Goal: Transaction & Acquisition: Purchase product/service

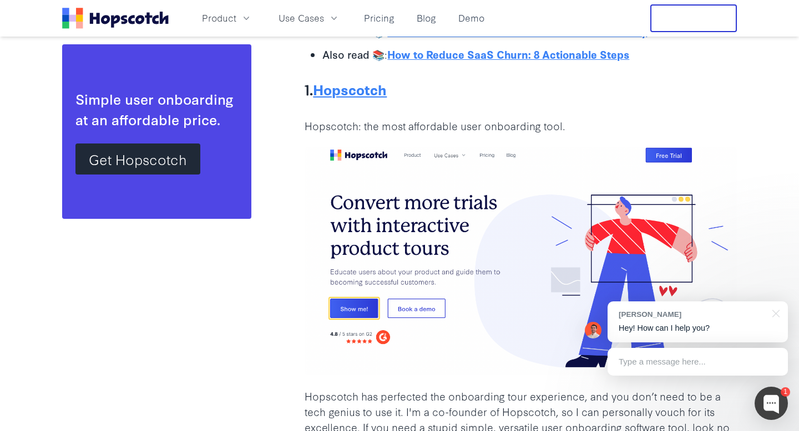
scroll to position [1679, 0]
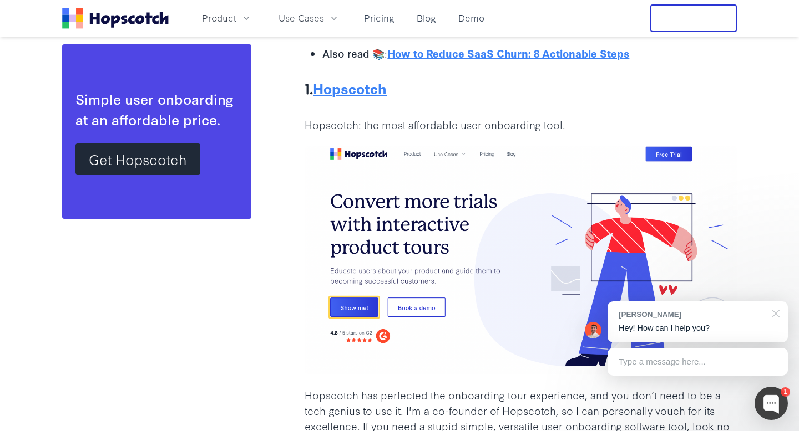
click at [778, 309] on div at bounding box center [774, 313] width 28 height 23
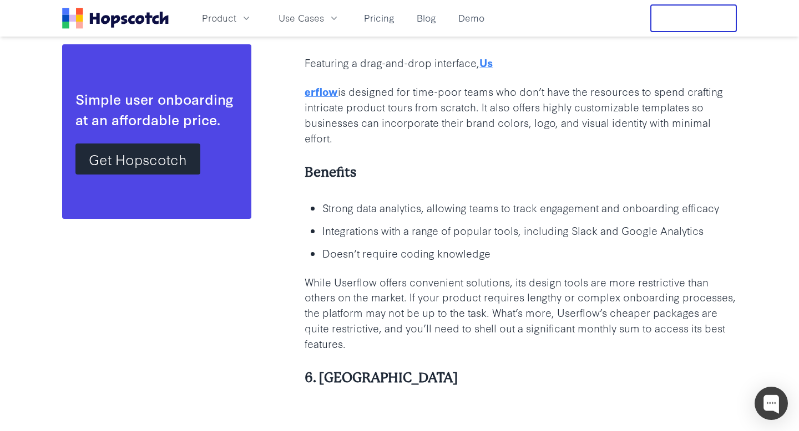
scroll to position [171, 0]
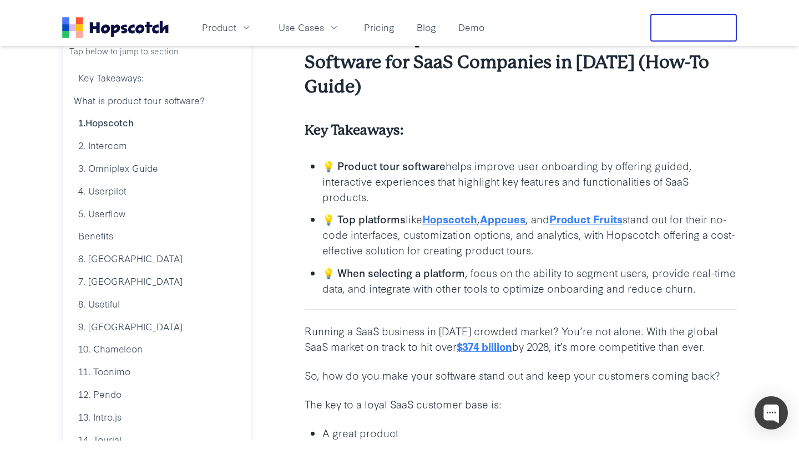
scroll to position [245, 0]
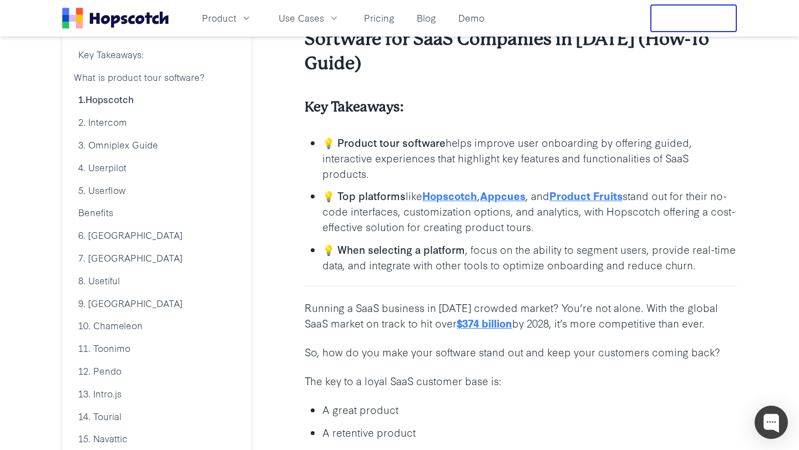
click at [468, 134] on li "💡 Product tour software helps improve user onboarding by offering guided, inter…" at bounding box center [529, 157] width 414 height 47
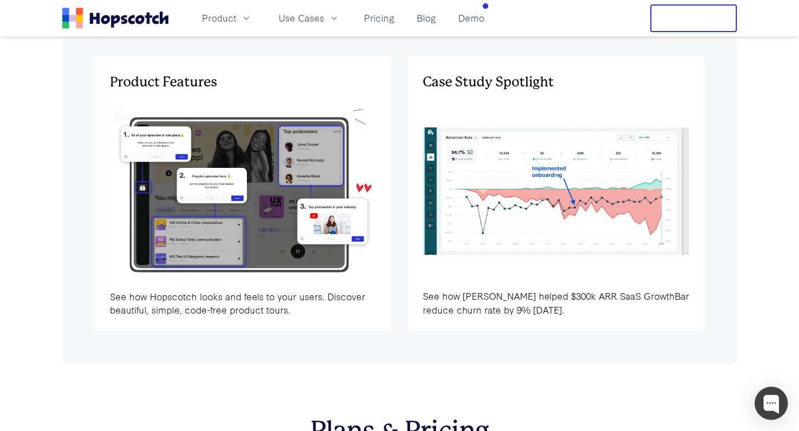
scroll to position [3509, 0]
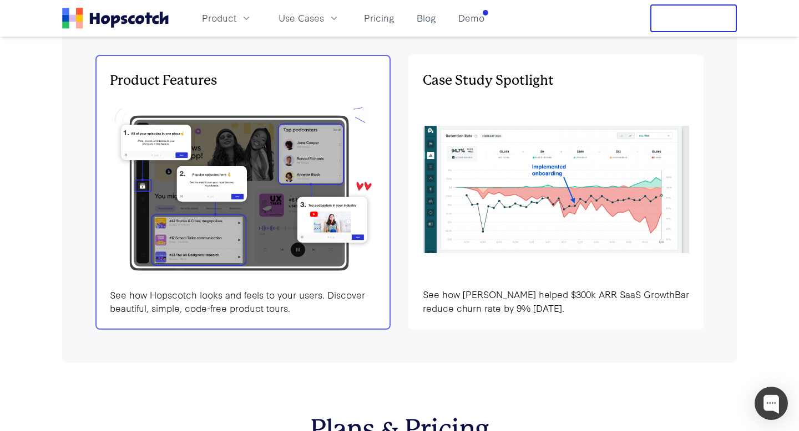
click at [288, 259] on img at bounding box center [243, 189] width 266 height 179
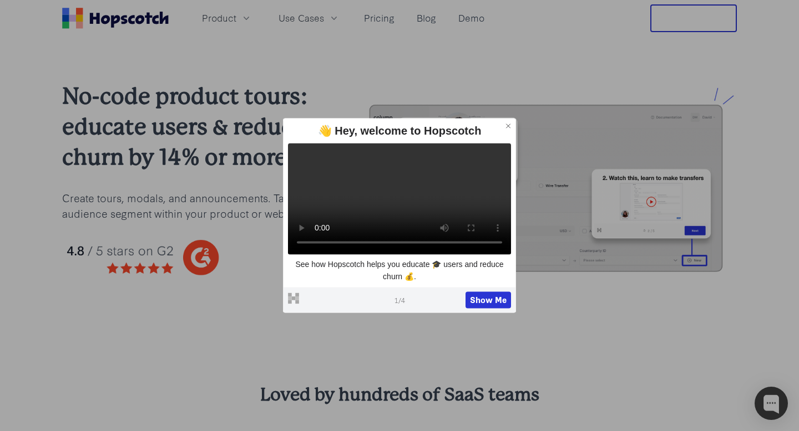
click at [509, 122] on icon at bounding box center [508, 126] width 8 height 8
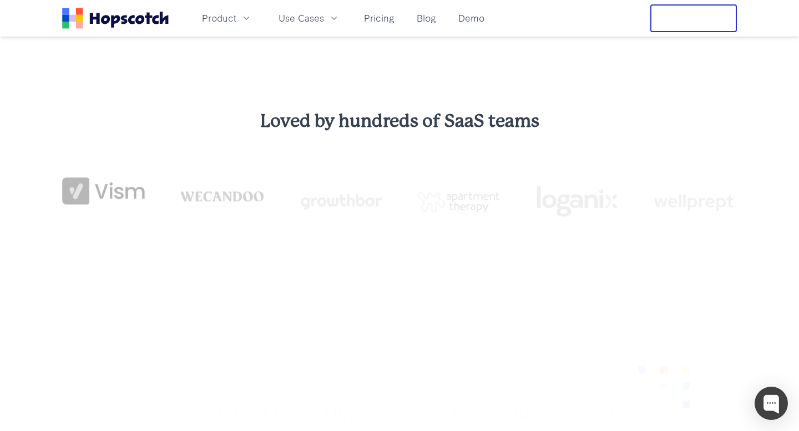
scroll to position [304, 0]
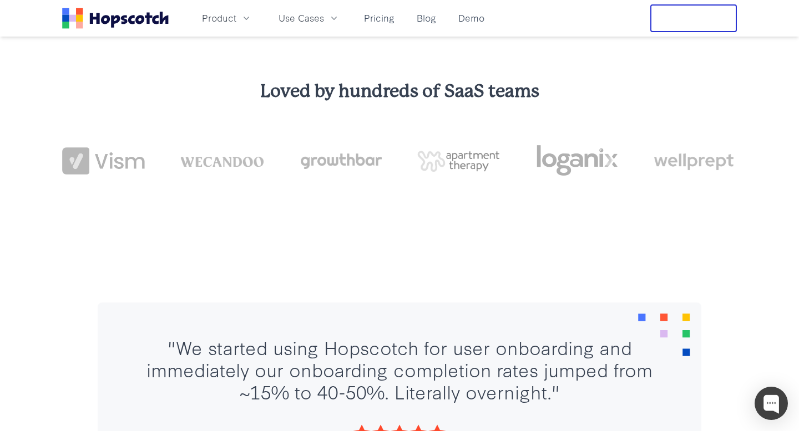
click at [393, 270] on div ""We started using Hopscotch for user onboarding and immediately our onboarding …" at bounding box center [399, 424] width 799 height 333
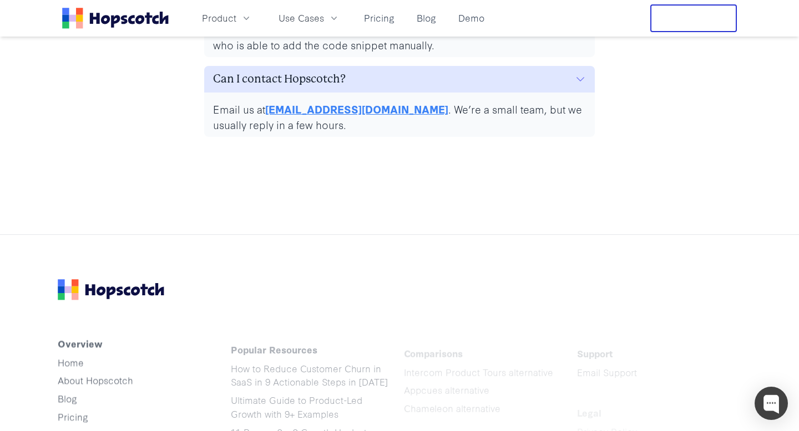
scroll to position [5594, 0]
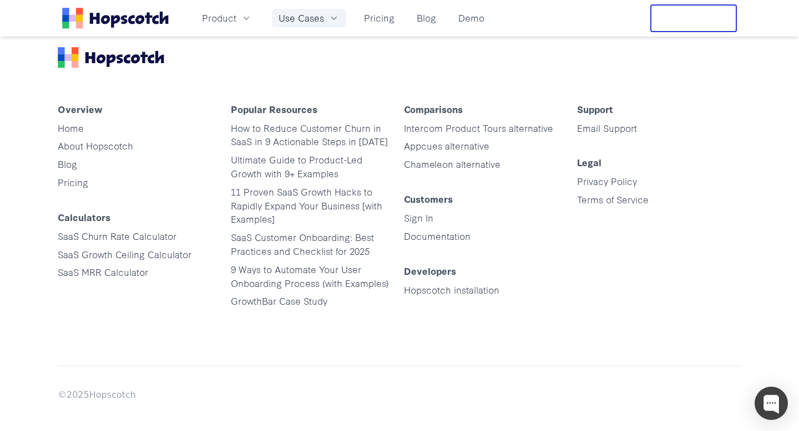
click at [309, 18] on span "Use Cases" at bounding box center [300, 18] width 45 height 14
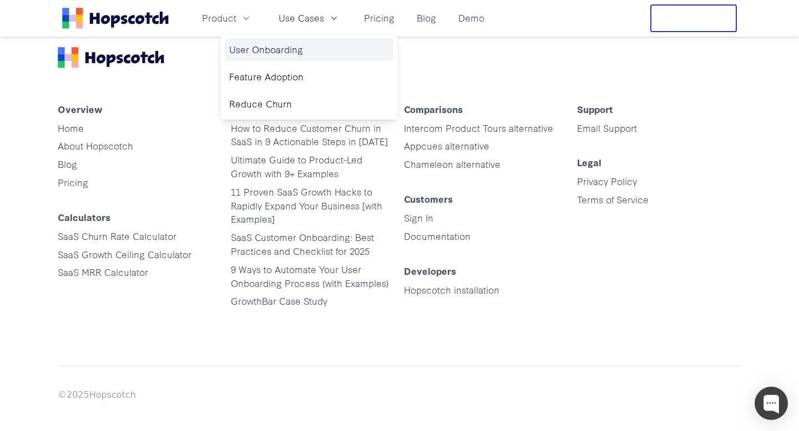
click at [271, 55] on link "User Onboarding" at bounding box center [309, 49] width 169 height 23
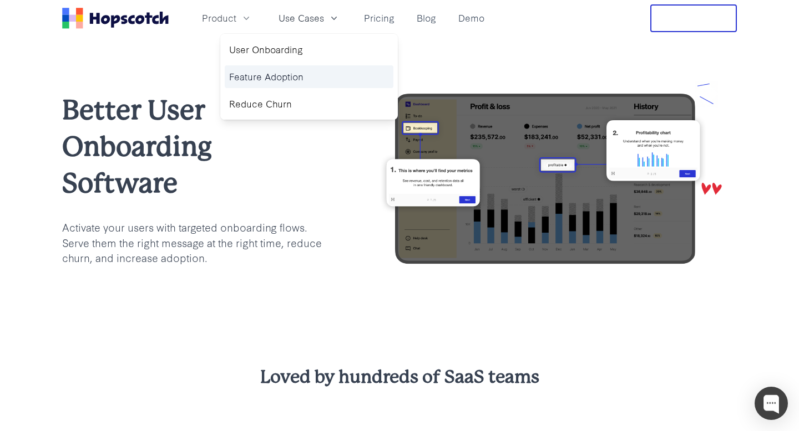
click at [284, 75] on link "Feature Adoption" at bounding box center [309, 76] width 169 height 23
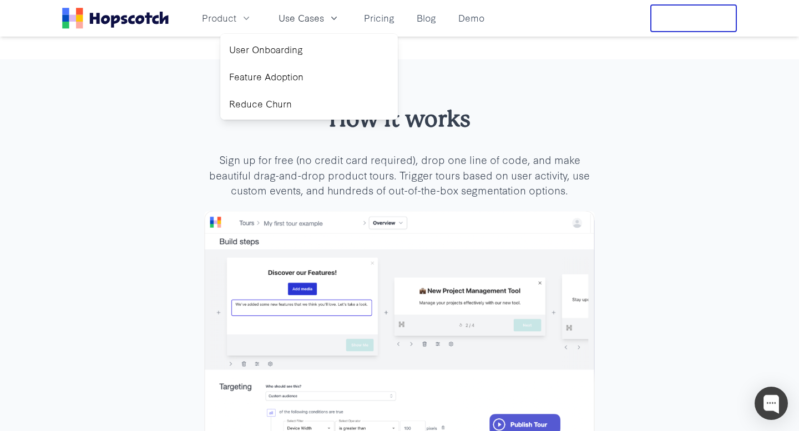
scroll to position [2482, 0]
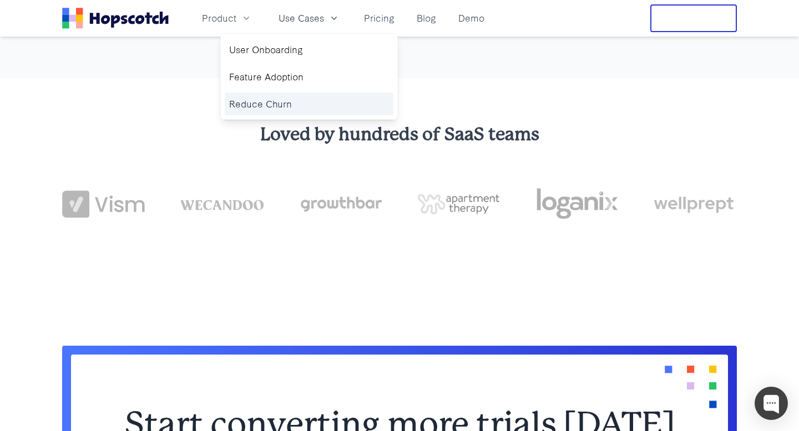
click at [258, 108] on link "Reduce Churn" at bounding box center [309, 104] width 169 height 23
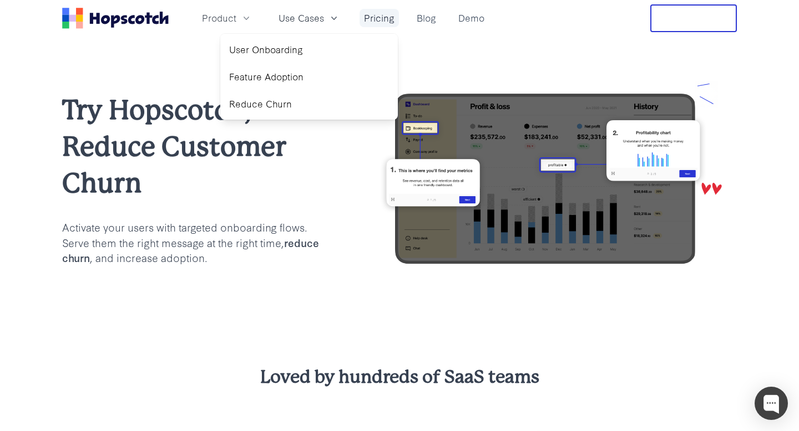
click at [386, 22] on link "Pricing" at bounding box center [378, 18] width 39 height 18
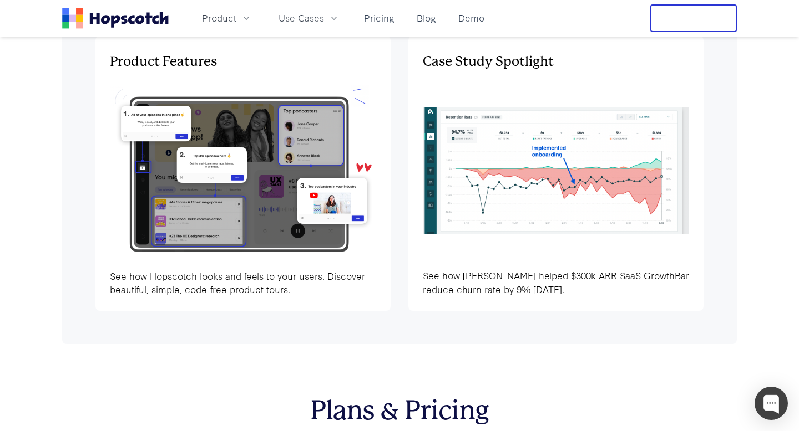
scroll to position [3554, 0]
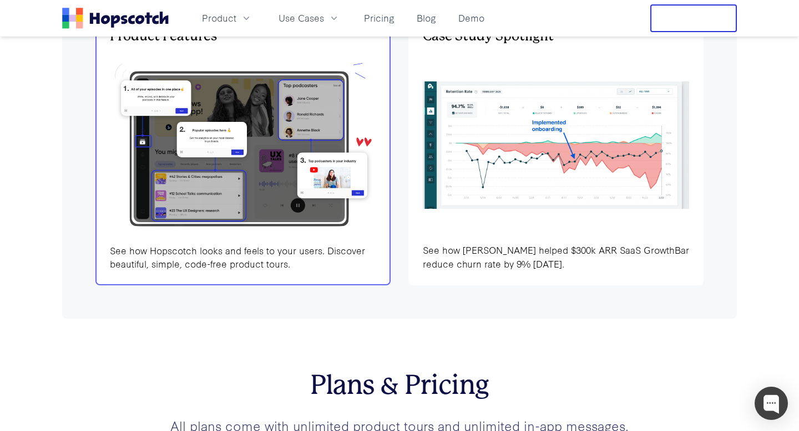
click at [284, 206] on img at bounding box center [243, 145] width 266 height 179
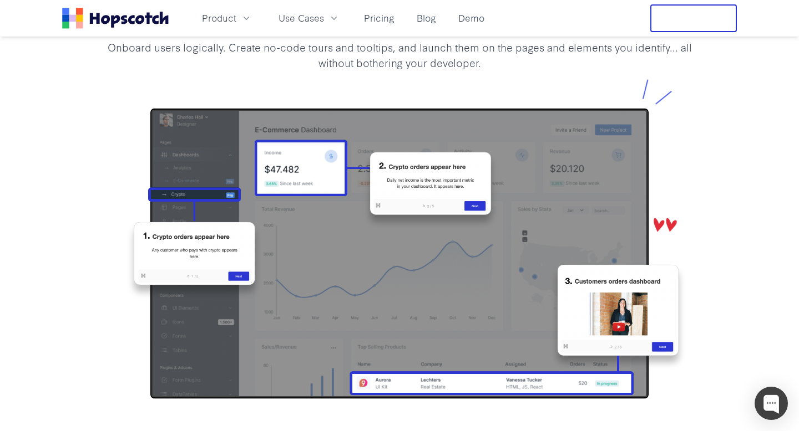
scroll to position [1276, 0]
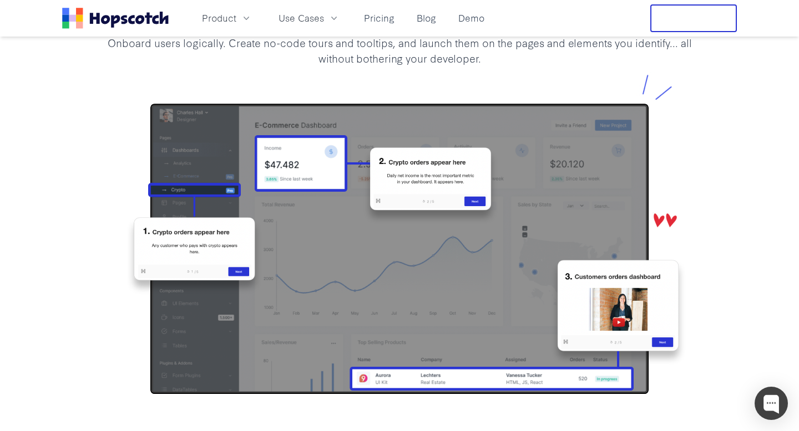
click at [323, 260] on img at bounding box center [399, 238] width 603 height 345
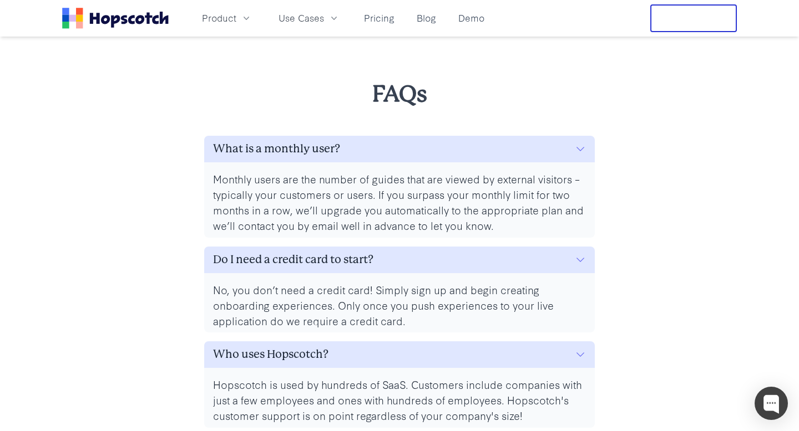
scroll to position [4737, 0]
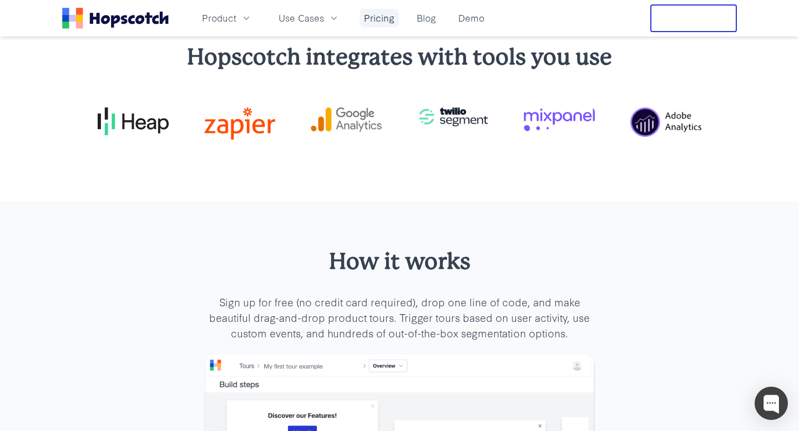
click at [377, 20] on link "Pricing" at bounding box center [378, 18] width 39 height 18
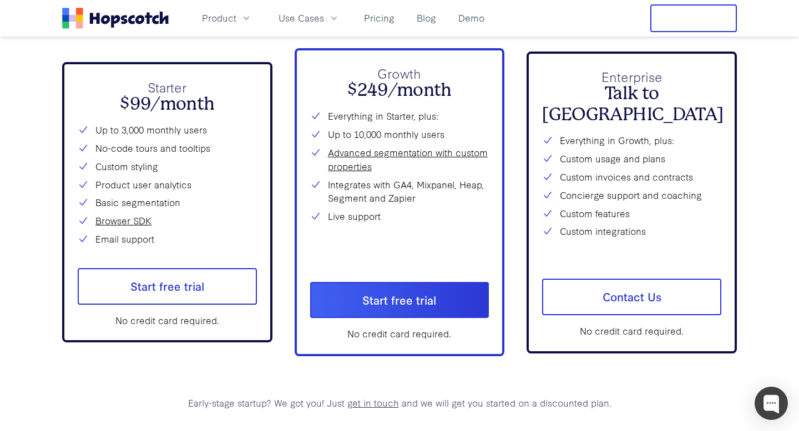
scroll to position [4048, 0]
click at [774, 405] on div at bounding box center [770, 403] width 33 height 33
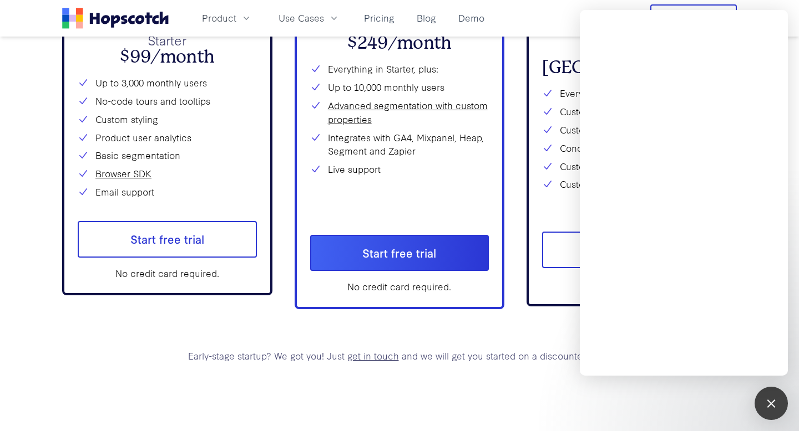
scroll to position [4095, 0]
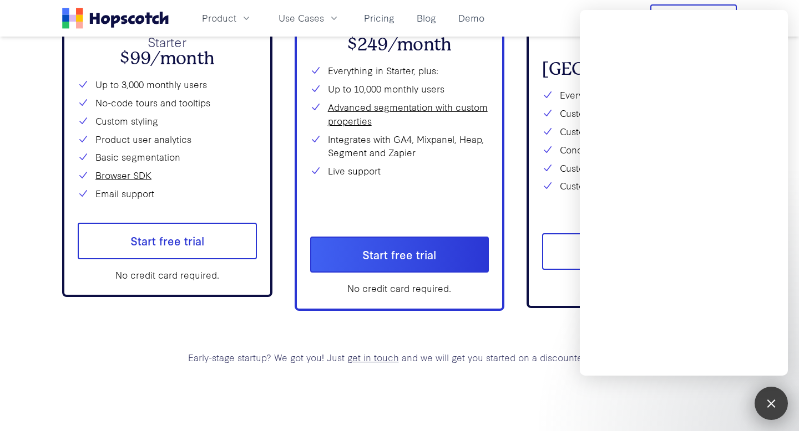
click at [768, 394] on div at bounding box center [770, 403] width 33 height 33
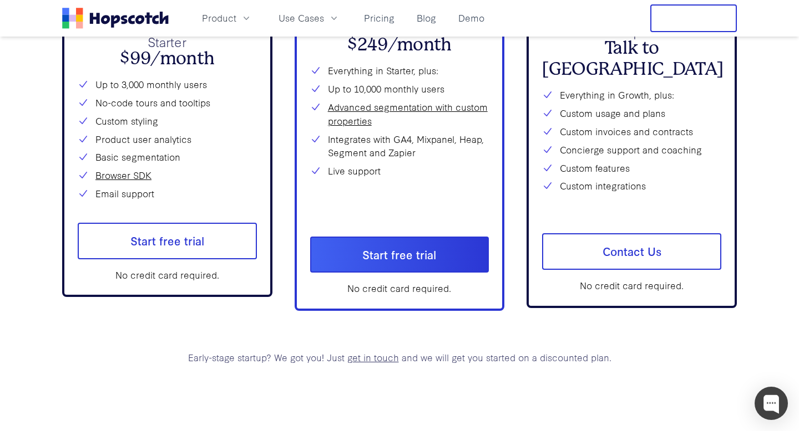
click at [517, 400] on section "Plans & Pricing All plans come with unlimited product tours and unlimited in-ap…" at bounding box center [399, 127] width 674 height 698
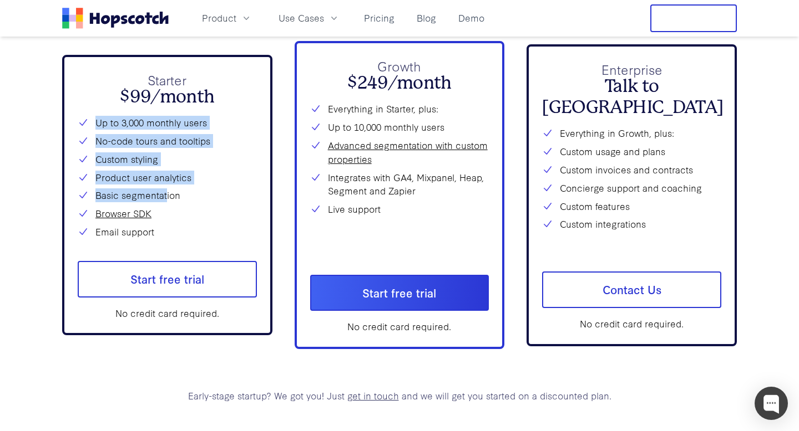
drag, startPoint x: 96, startPoint y: 122, endPoint x: 167, endPoint y: 200, distance: 105.2
click at [167, 200] on div "Up to 3,000 monthly users No-code tours and tooltips Custom styling Product use…" at bounding box center [167, 177] width 179 height 123
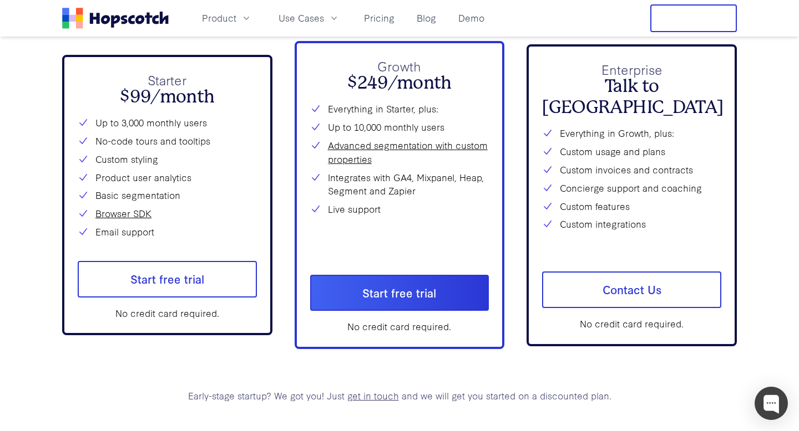
click at [185, 221] on div "Up to 3,000 monthly users No-code tours and tooltips Custom styling Product use…" at bounding box center [167, 177] width 179 height 123
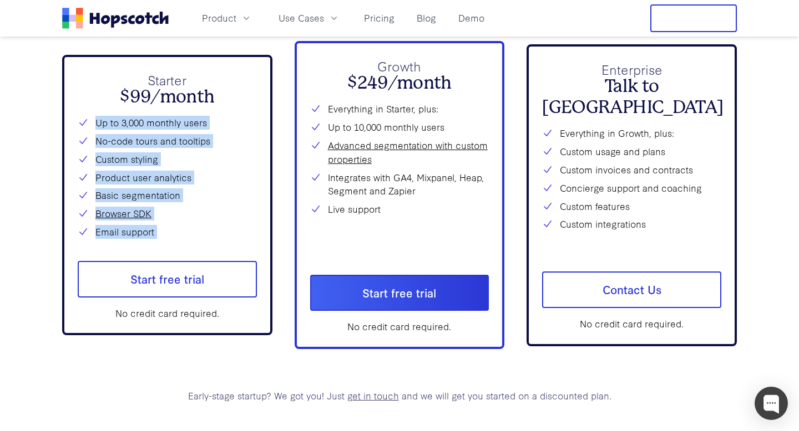
drag, startPoint x: 96, startPoint y: 125, endPoint x: 191, endPoint y: 245, distance: 152.8
click at [191, 245] on div "Starter $99/month Up to 3,000 monthly users No-code tours and tooltips Custom s…" at bounding box center [167, 195] width 179 height 250
copy div "Up to 3,000 monthly users No-code tours and tooltips Custom styling Product use…"
click at [347, 157] on link "Advanced segmentation with custom properties" at bounding box center [408, 153] width 161 height 28
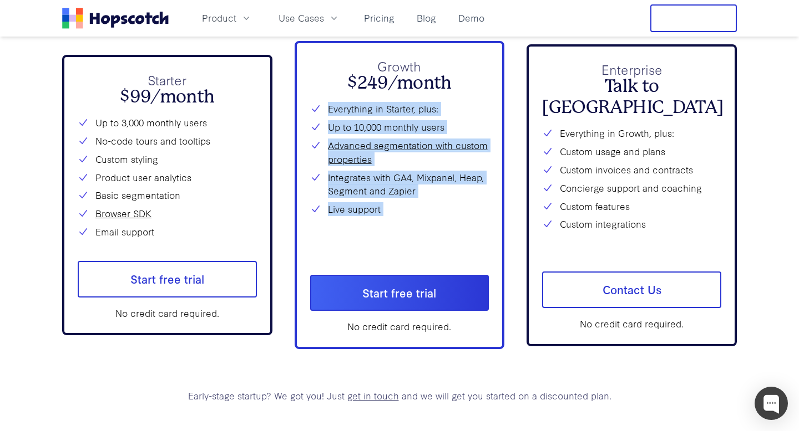
drag, startPoint x: 324, startPoint y: 108, endPoint x: 404, endPoint y: 219, distance: 137.1
click at [404, 219] on div "Everything in Starter, plus: Up to 10,000 monthly users Advanced segmentation w…" at bounding box center [399, 177] width 179 height 150
copy div "Everything in Starter, plus: Up to 10,000 monthly users Advanced segmentation w…"
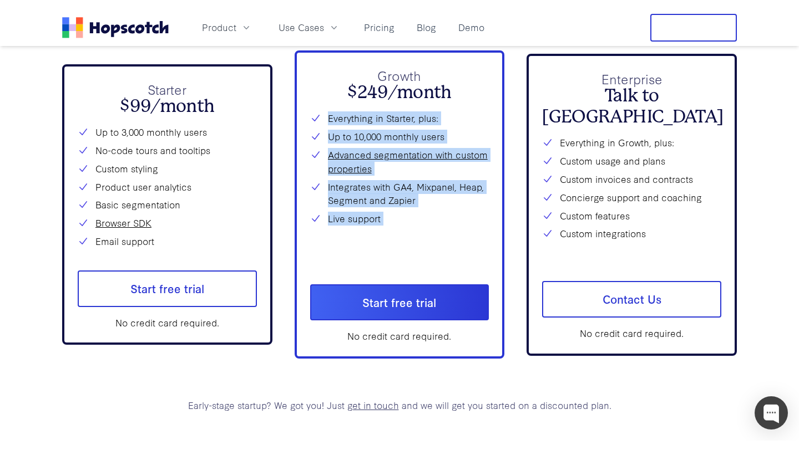
scroll to position [4072, 0]
